Goal: Contribute content

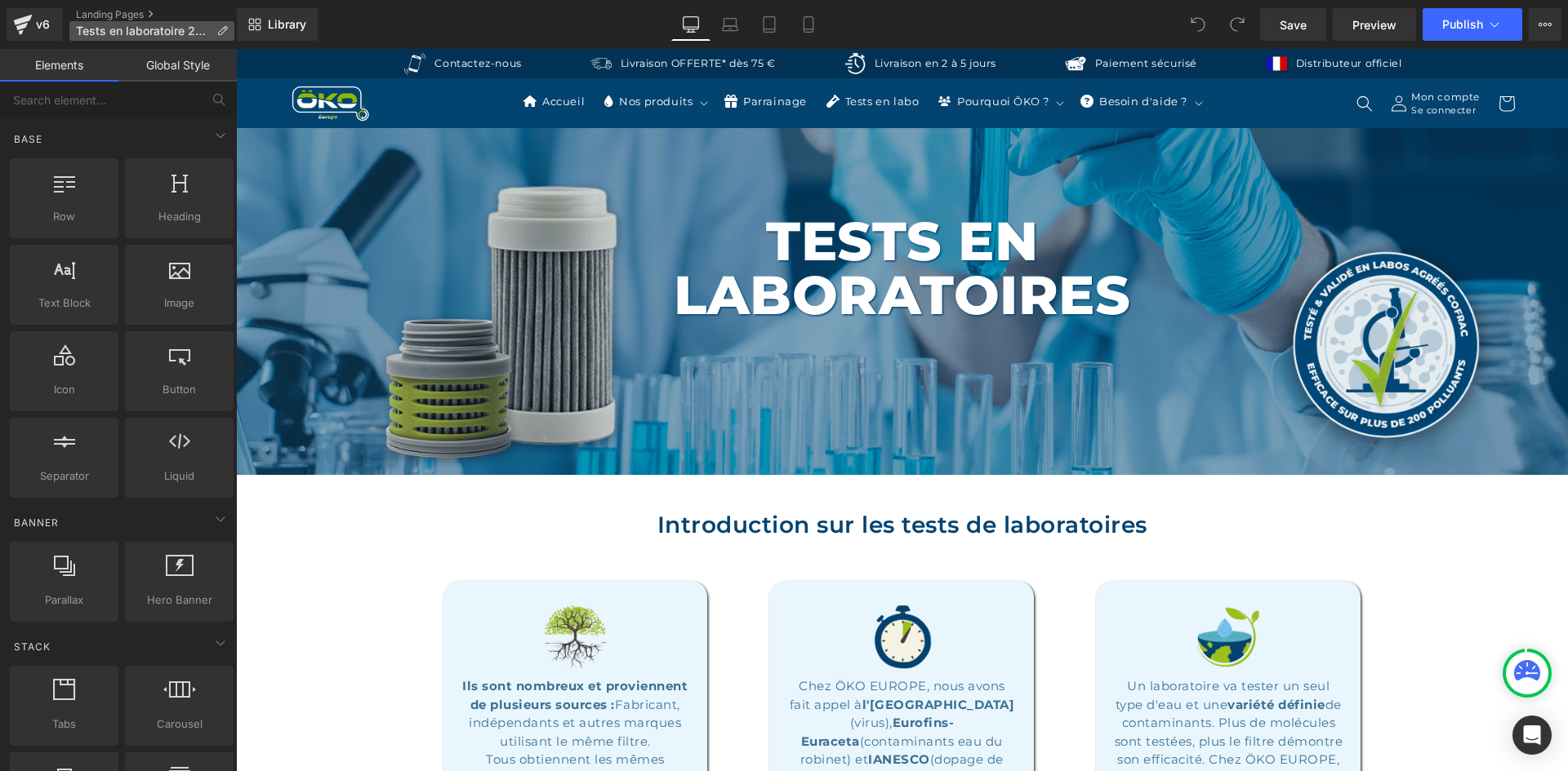
click at [170, 27] on span "Tests en laboratoire 2025" at bounding box center [142, 31] width 134 height 13
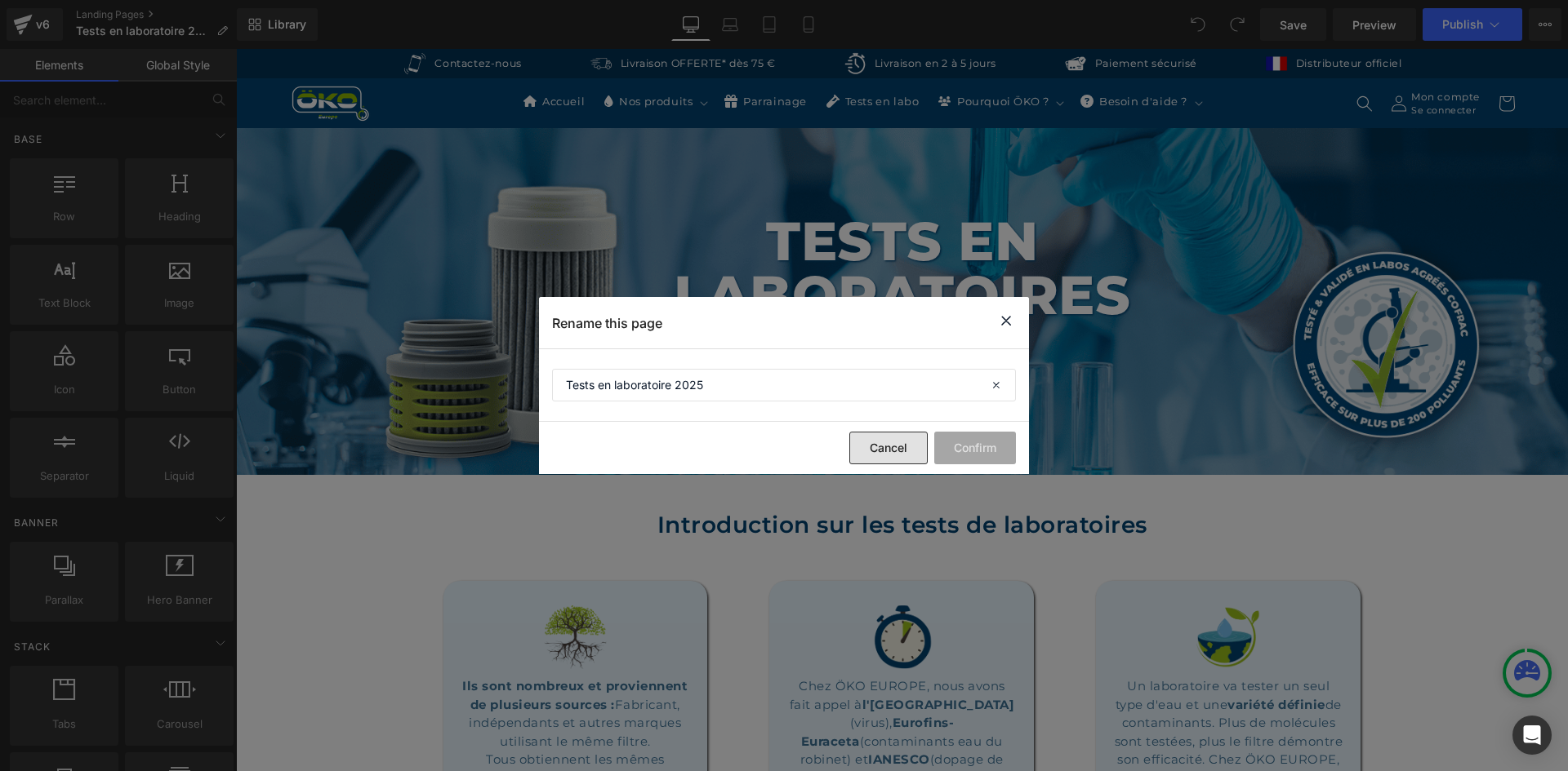
click at [899, 452] on button "Cancel" at bounding box center [889, 448] width 78 height 32
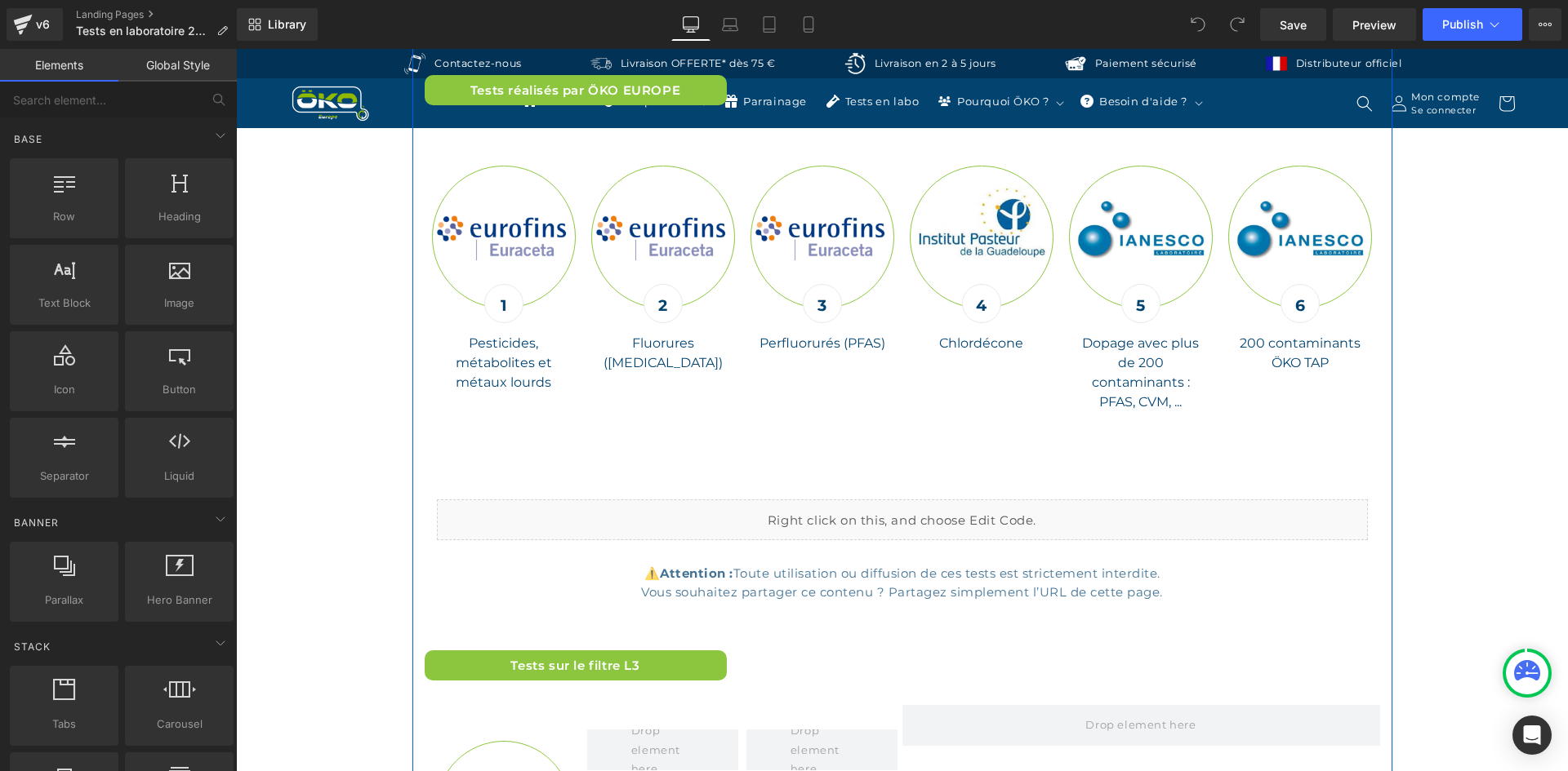
scroll to position [5311, 0]
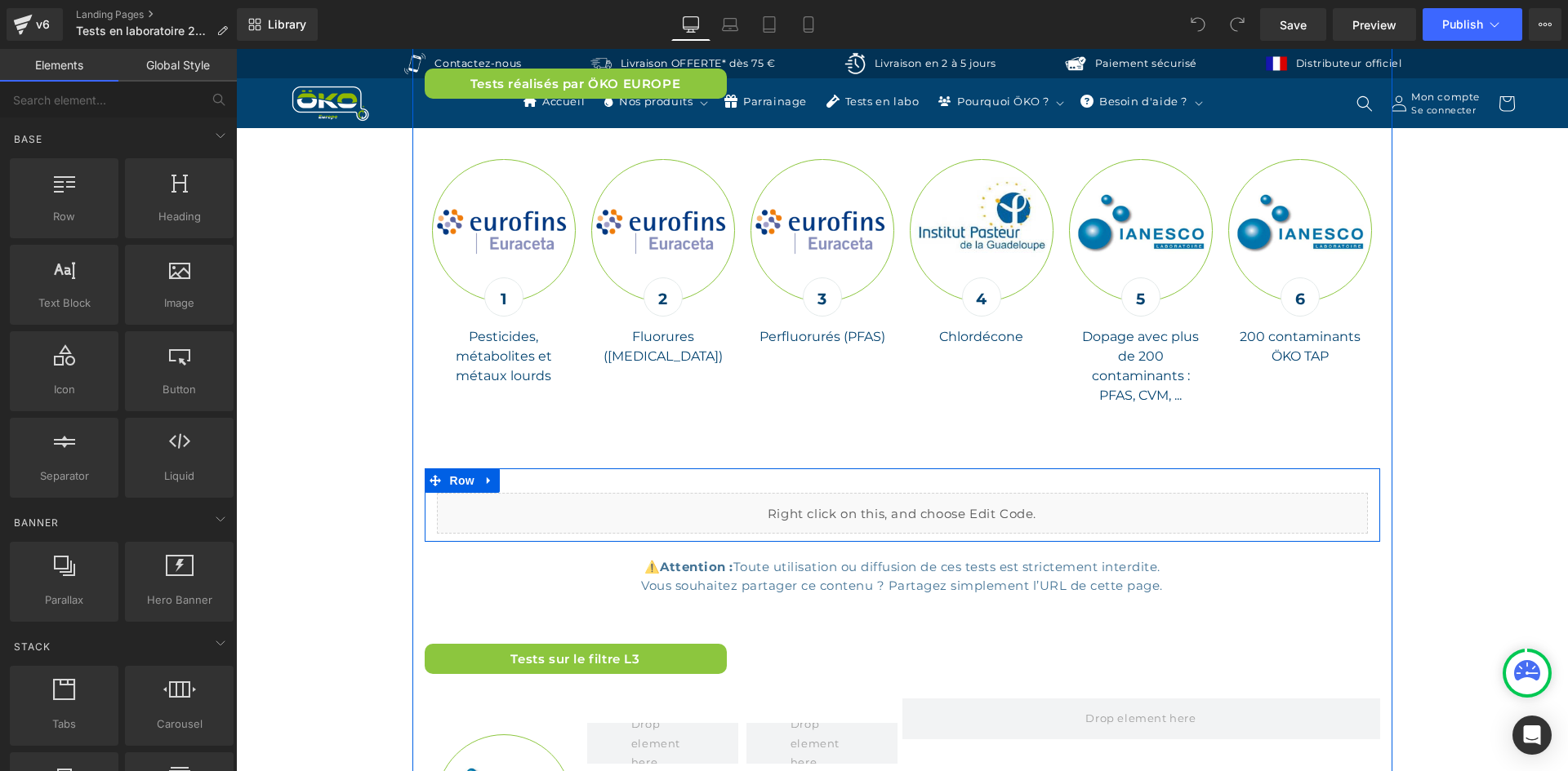
click at [916, 501] on div "Liquid" at bounding box center [902, 514] width 931 height 41
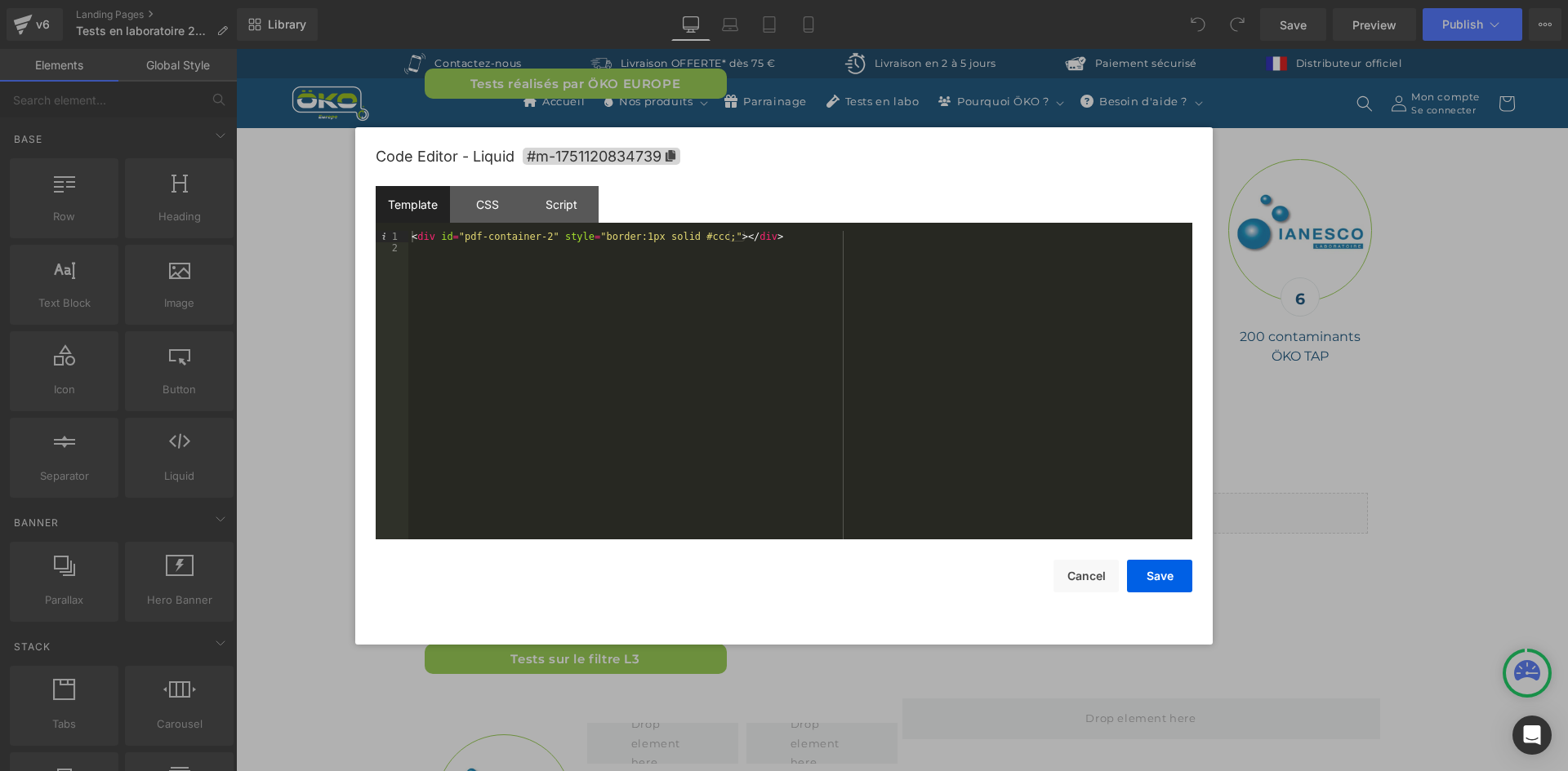
click at [462, 231] on div "< div id = "pdf-container-2" style = "border:1px solid #ccc;" > </ div >" at bounding box center [800, 396] width 784 height 331
paste textarea
click at [1162, 570] on button "Save" at bounding box center [1159, 576] width 66 height 32
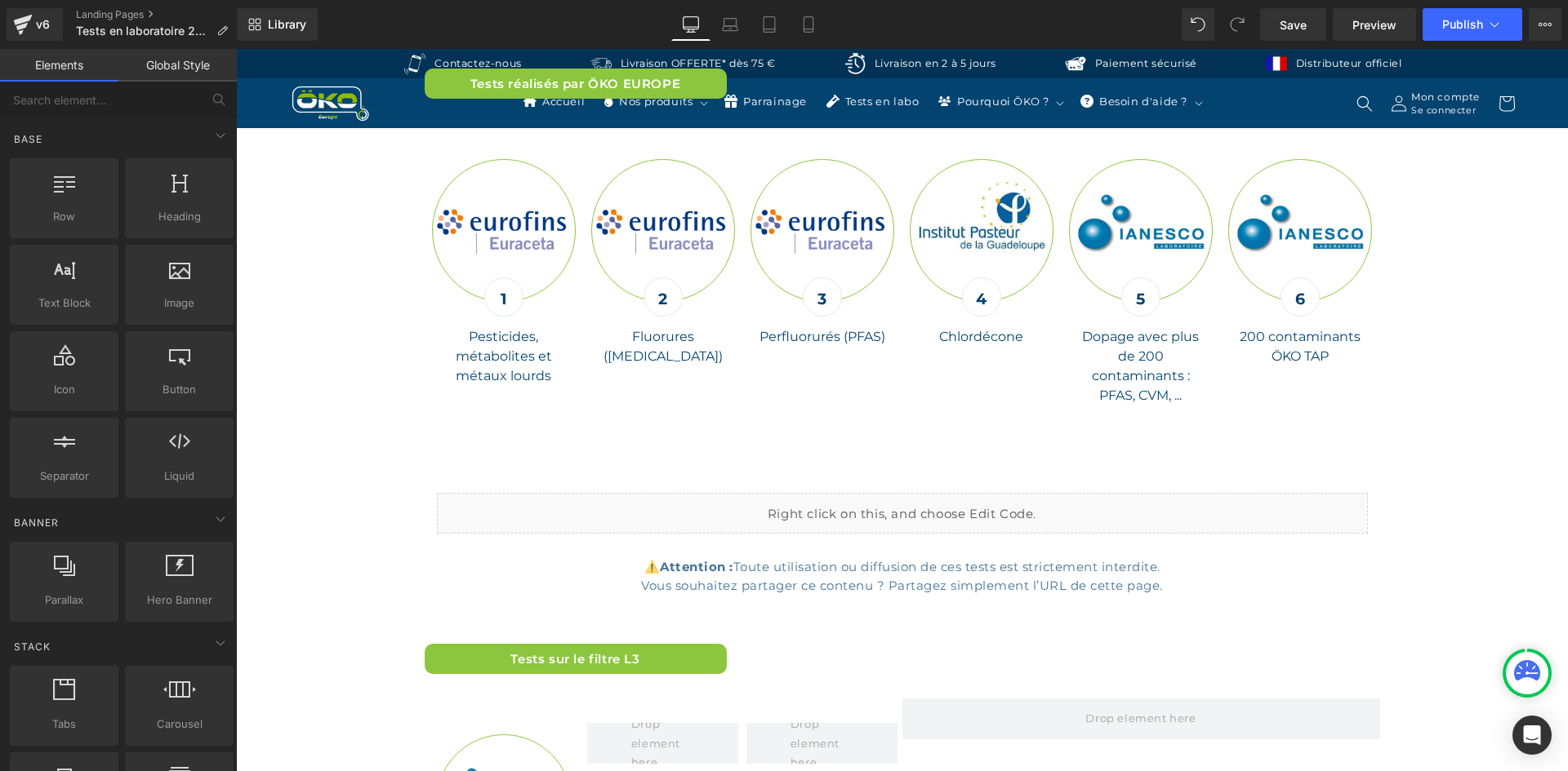
click at [1446, 6] on div "Library Desktop Desktop Laptop Tablet Mobile Save Preview Publish Scheduled Vie…" at bounding box center [902, 24] width 1331 height 49
click at [1452, 23] on span "Publish" at bounding box center [1462, 24] width 41 height 13
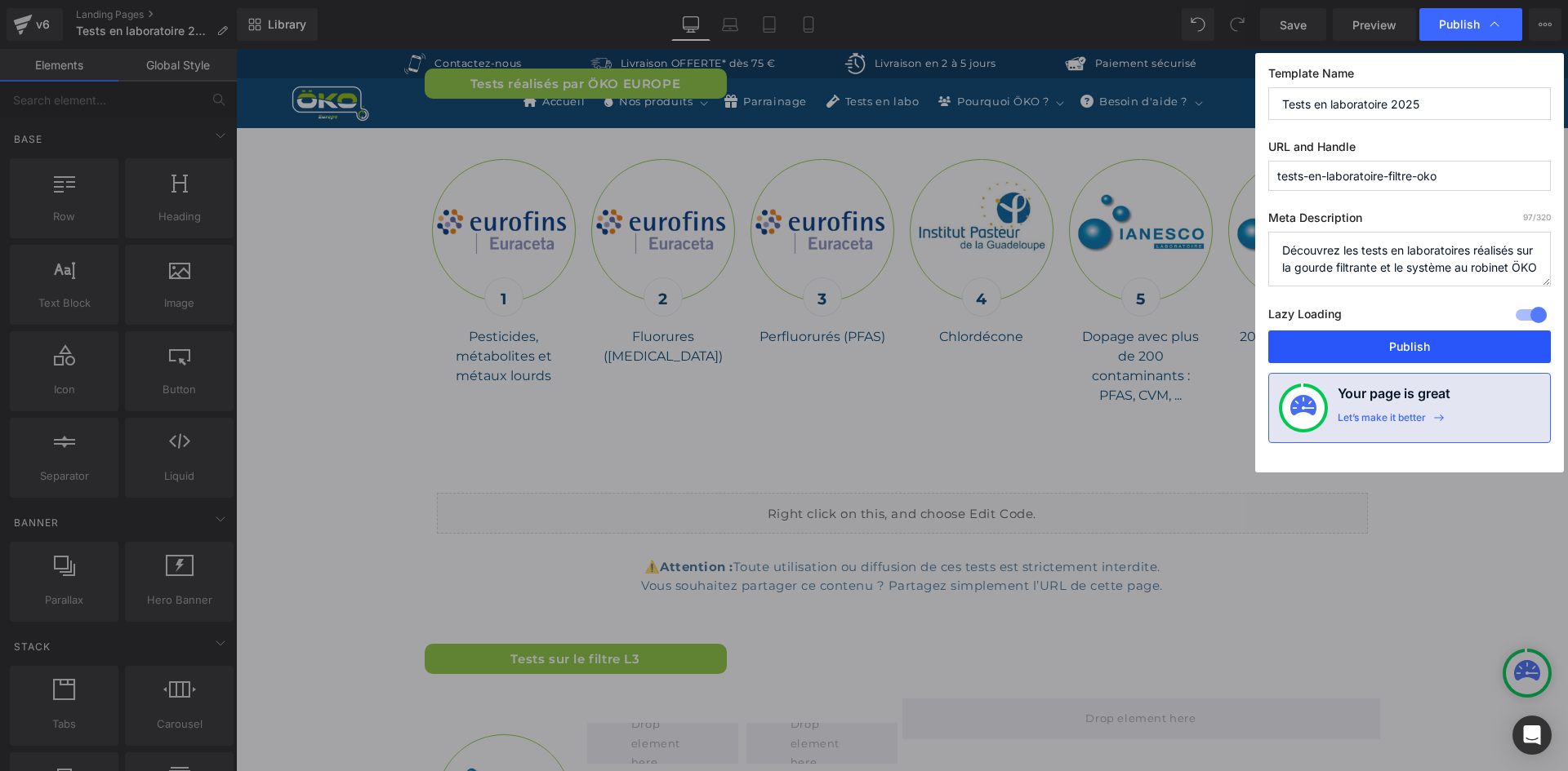
drag, startPoint x: 1378, startPoint y: 344, endPoint x: 1132, endPoint y: 277, distance: 255.0
click at [1378, 344] on button "Publish" at bounding box center [1409, 347] width 283 height 32
